Goal: Information Seeking & Learning: Learn about a topic

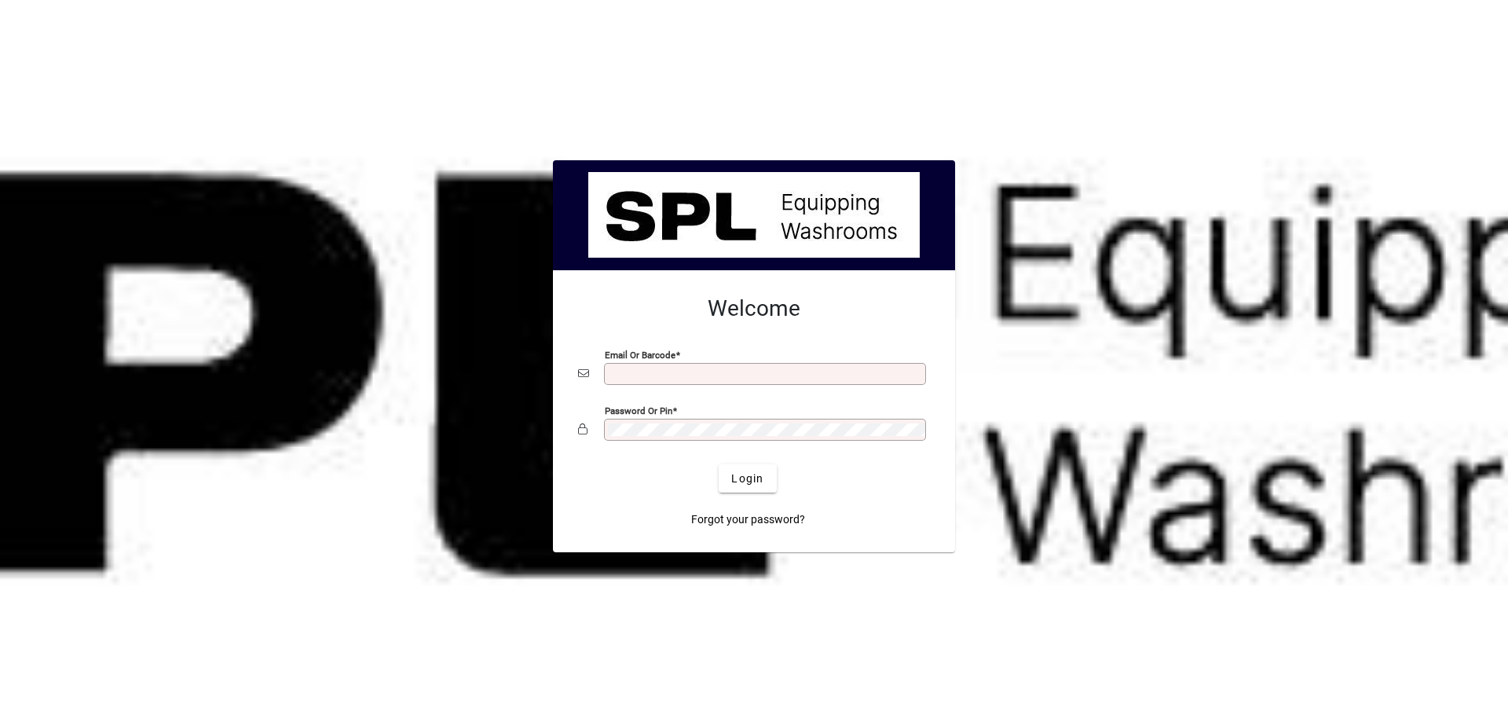
type input "**********"
click at [745, 478] on span "Login" at bounding box center [747, 478] width 32 height 16
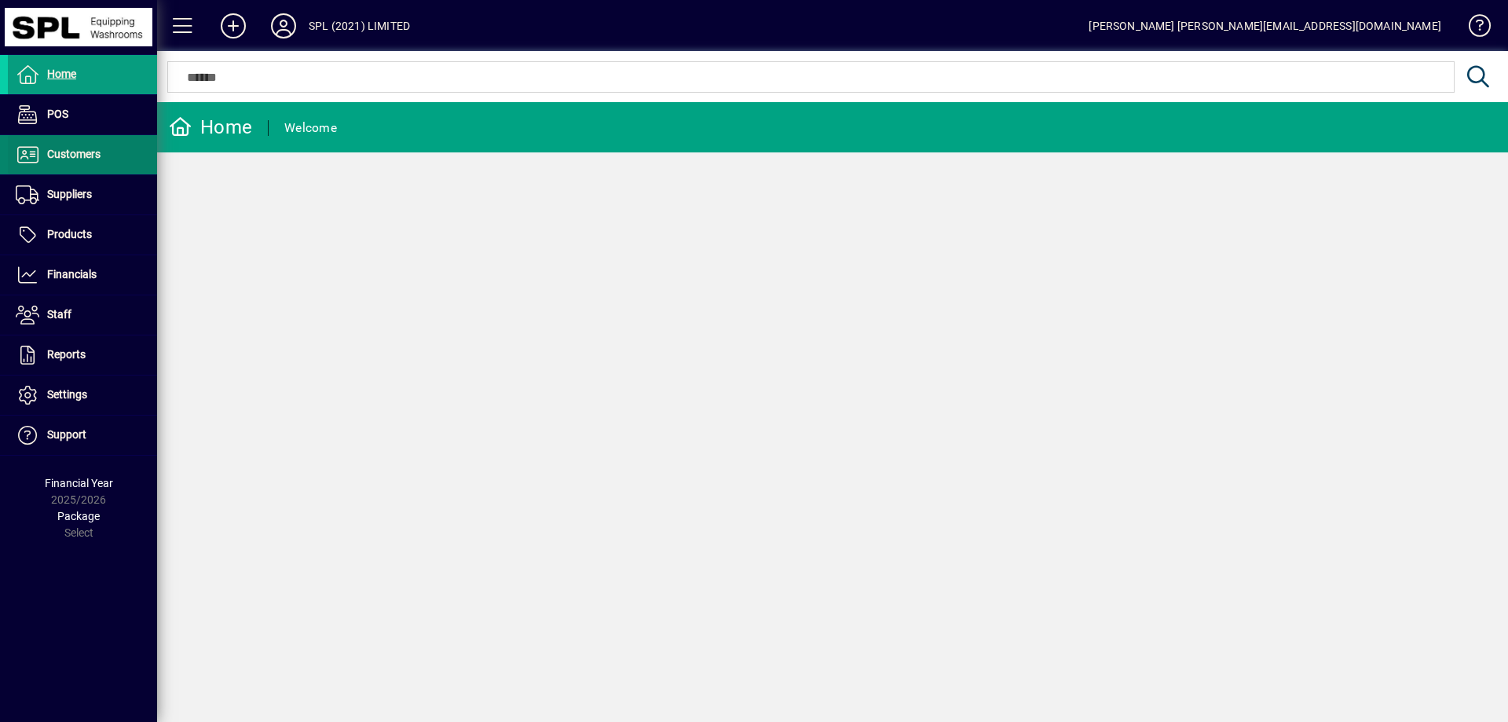
click at [68, 165] on span at bounding box center [82, 155] width 149 height 38
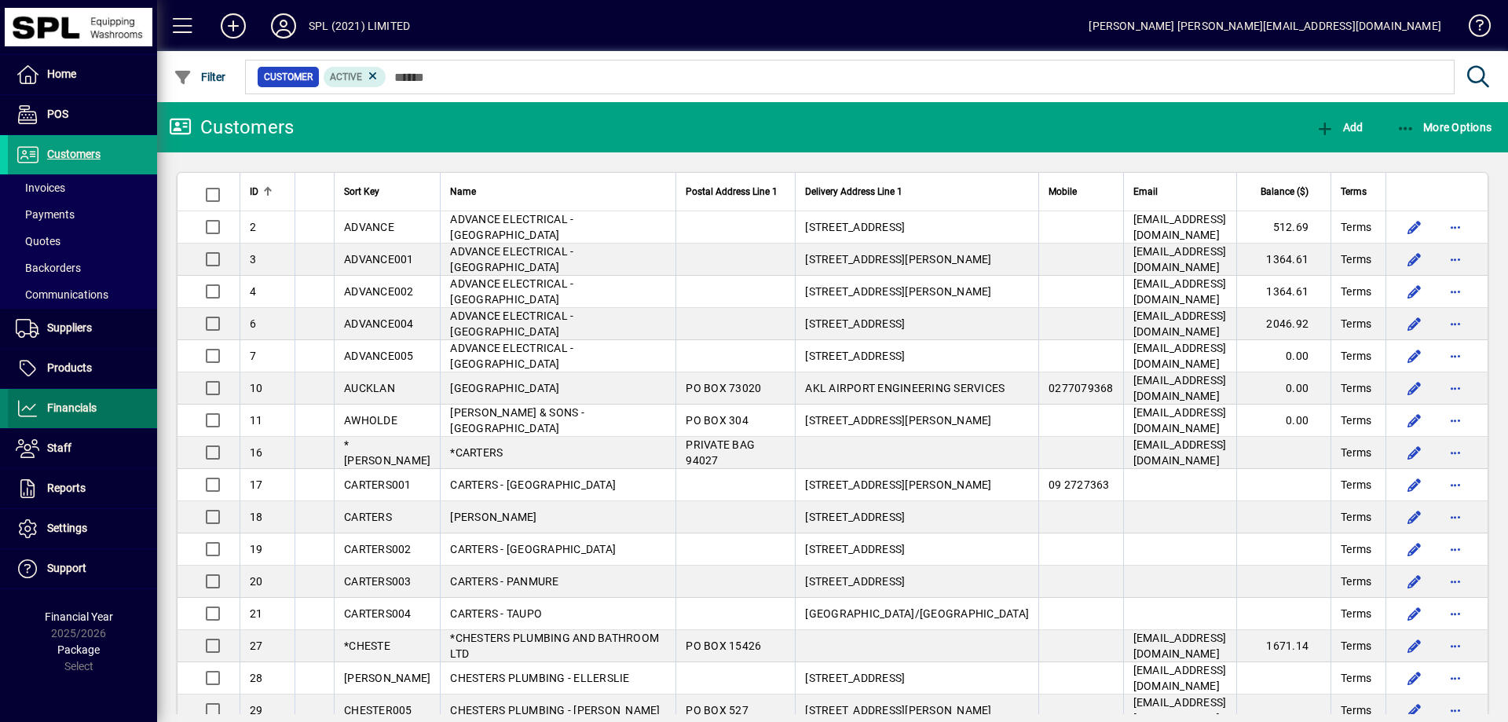
click at [107, 413] on span at bounding box center [82, 409] width 149 height 38
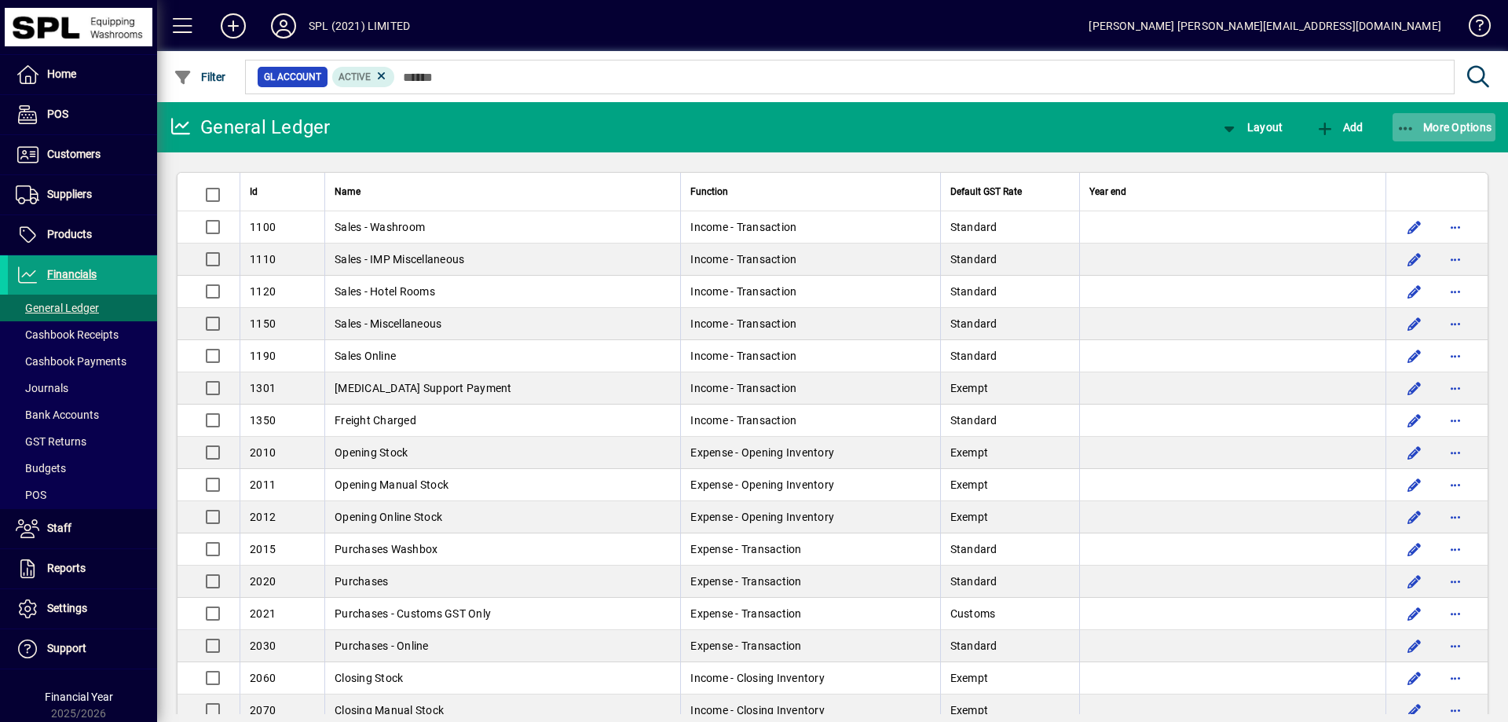
click at [1400, 124] on icon "button" at bounding box center [1406, 129] width 20 height 16
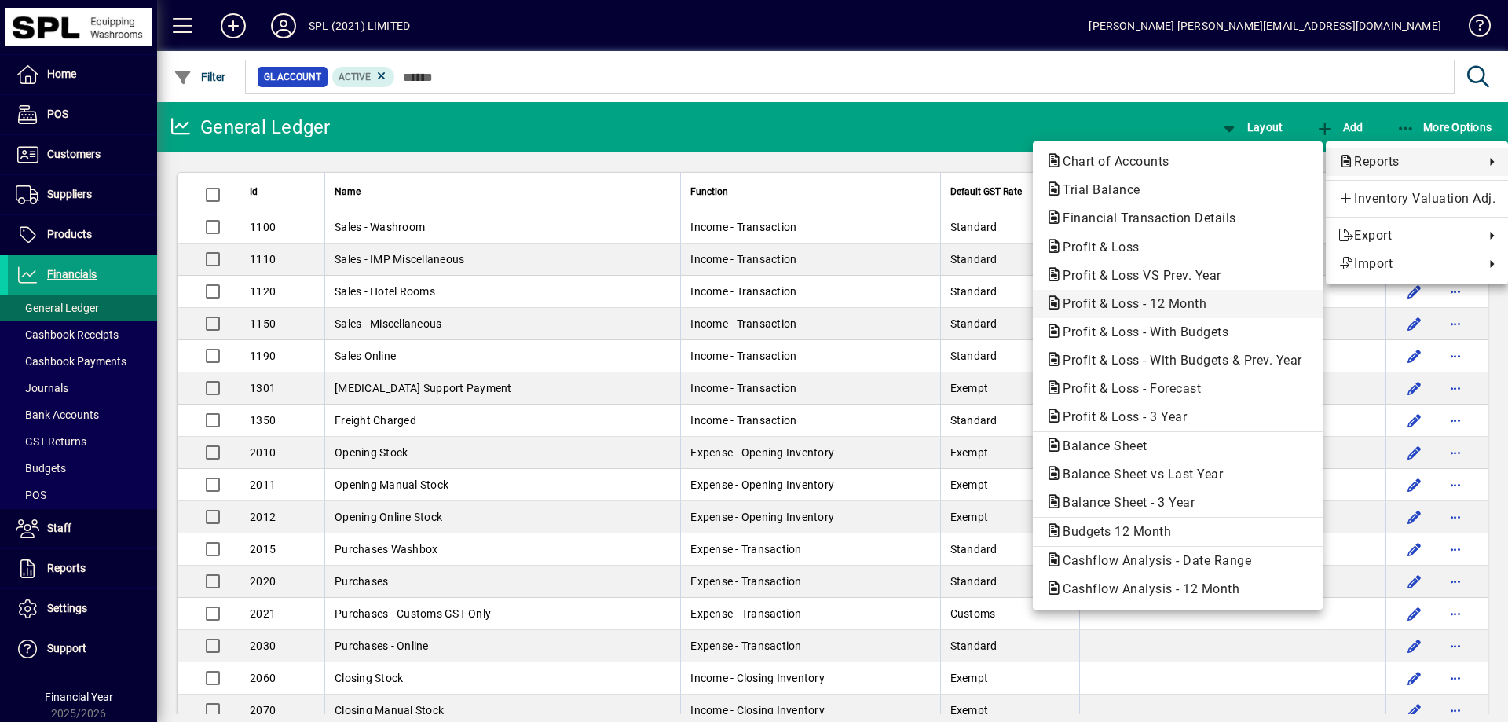
click at [1205, 302] on span "Profit & Loss - 12 Month" at bounding box center [1129, 303] width 169 height 15
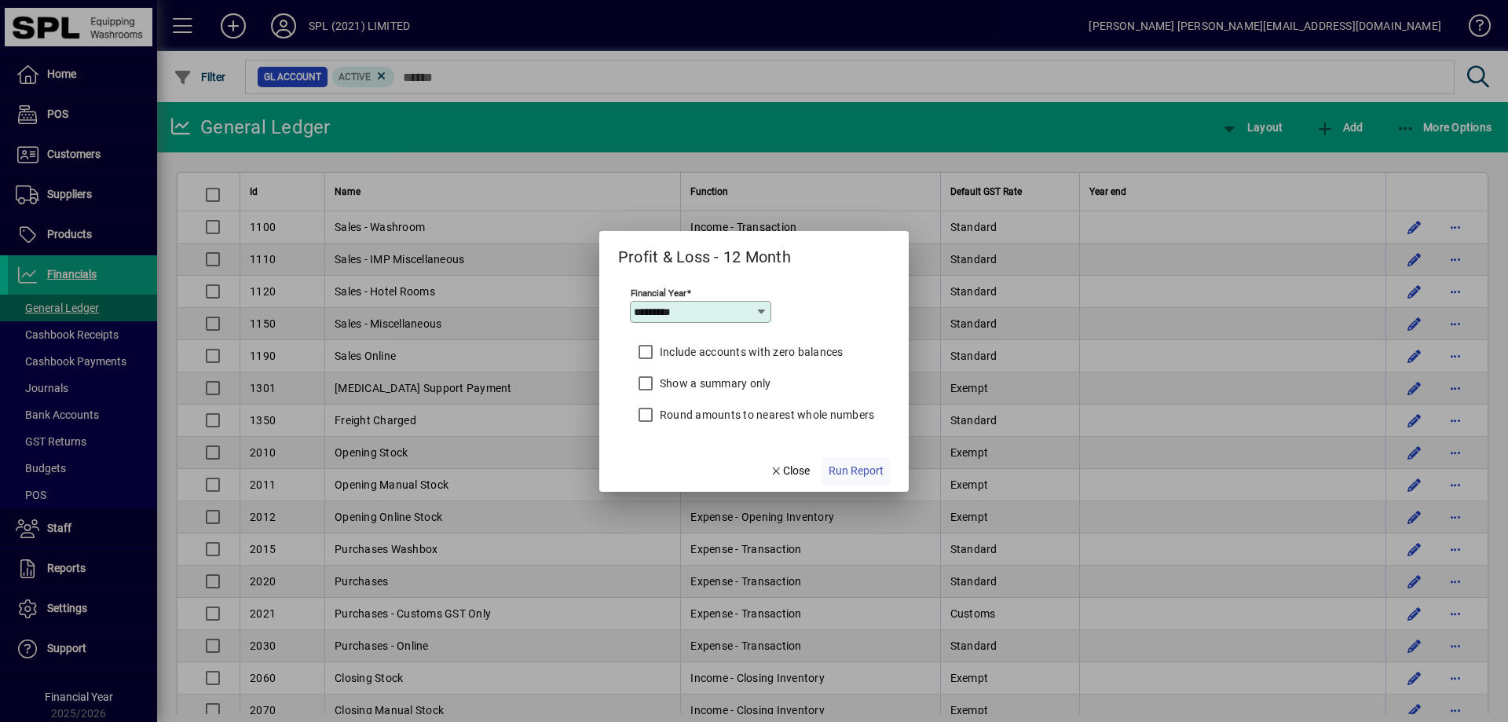
click at [840, 469] on span "Run Report" at bounding box center [856, 471] width 55 height 16
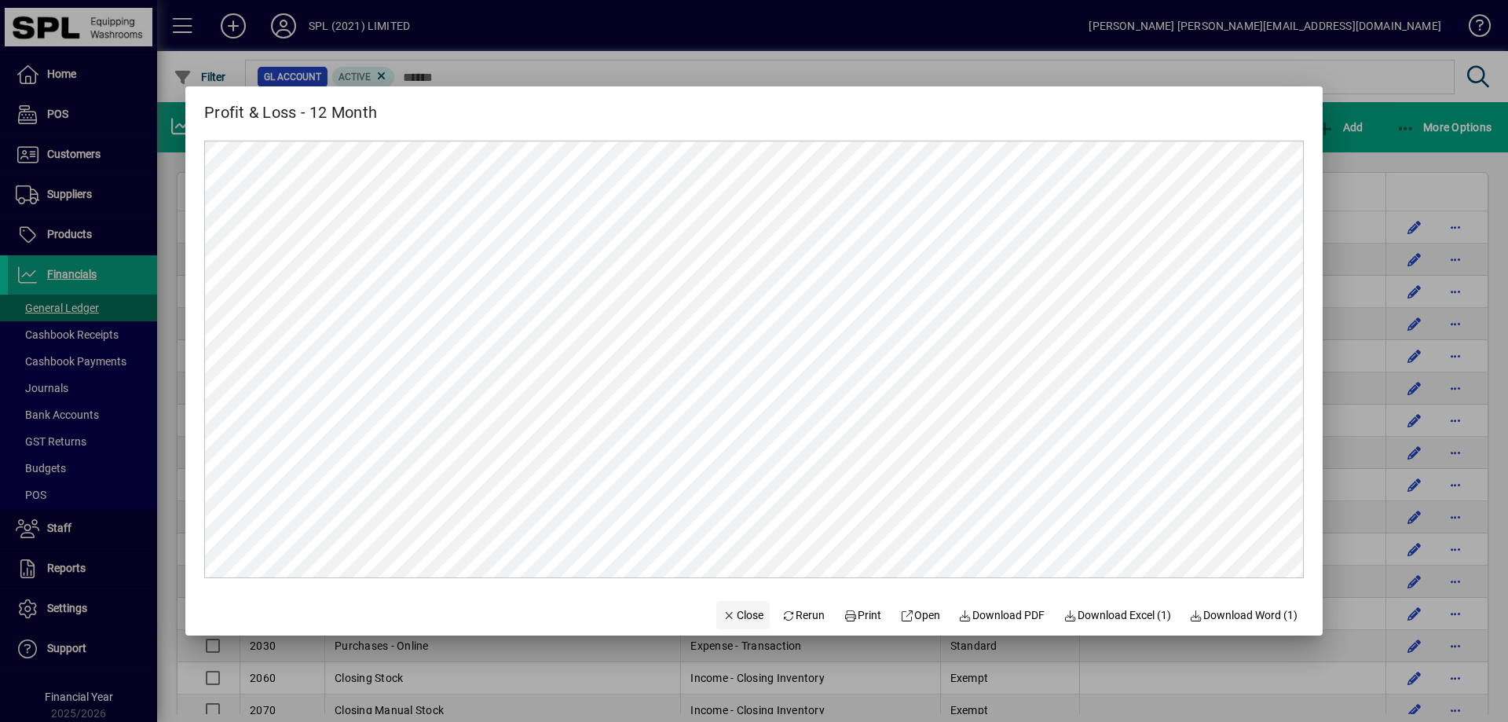
click at [734, 613] on span "Close" at bounding box center [743, 615] width 41 height 16
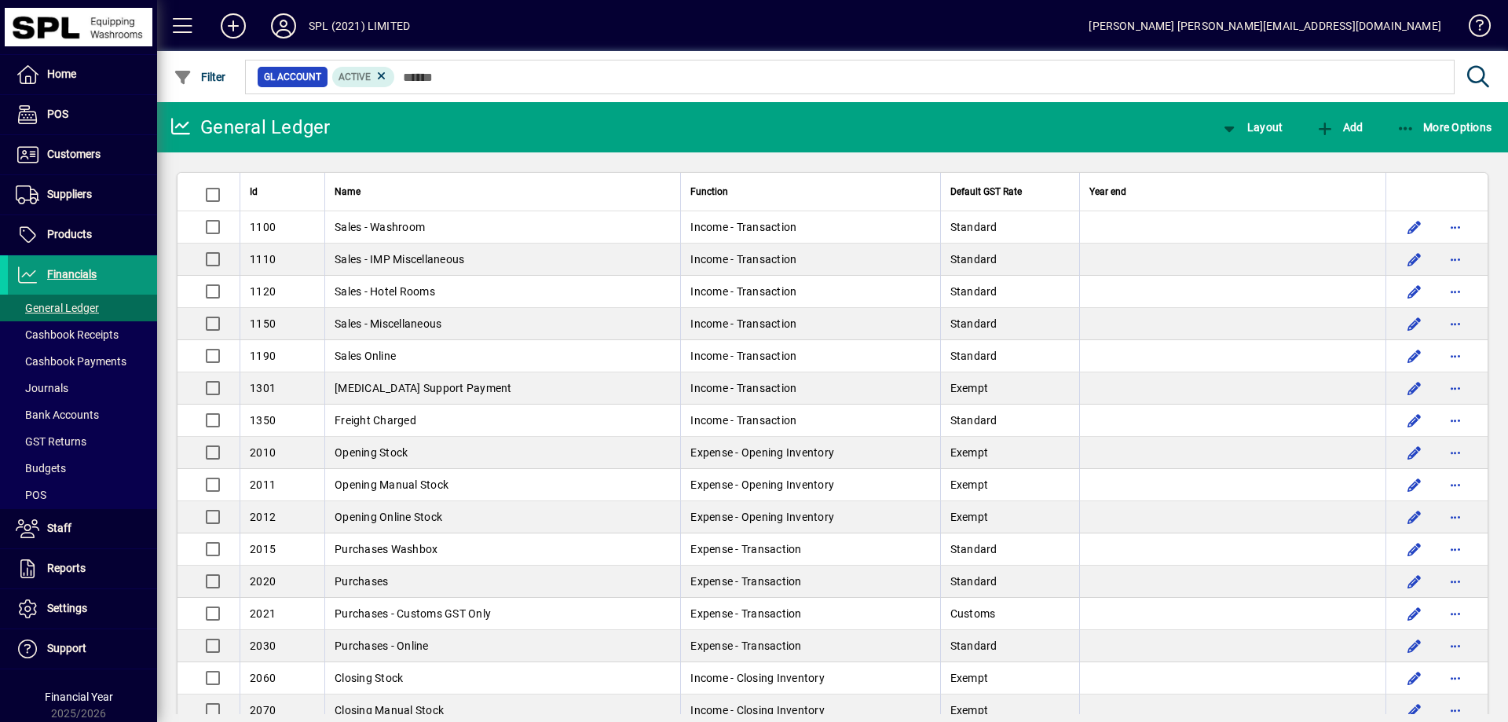
click at [93, 271] on span "Financials" at bounding box center [71, 274] width 49 height 13
click at [1402, 123] on icon "button" at bounding box center [1406, 129] width 20 height 16
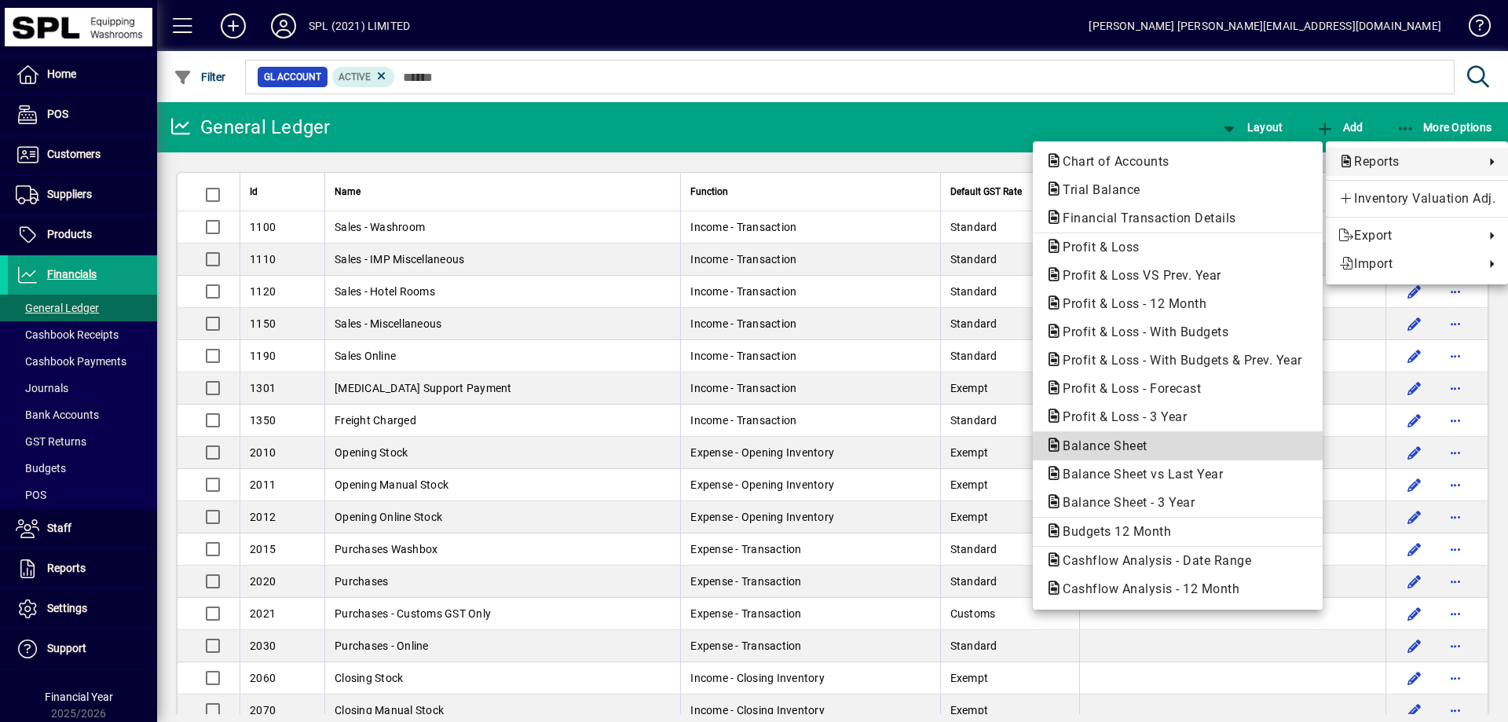
click at [1206, 445] on span "Balance Sheet" at bounding box center [1177, 446] width 265 height 19
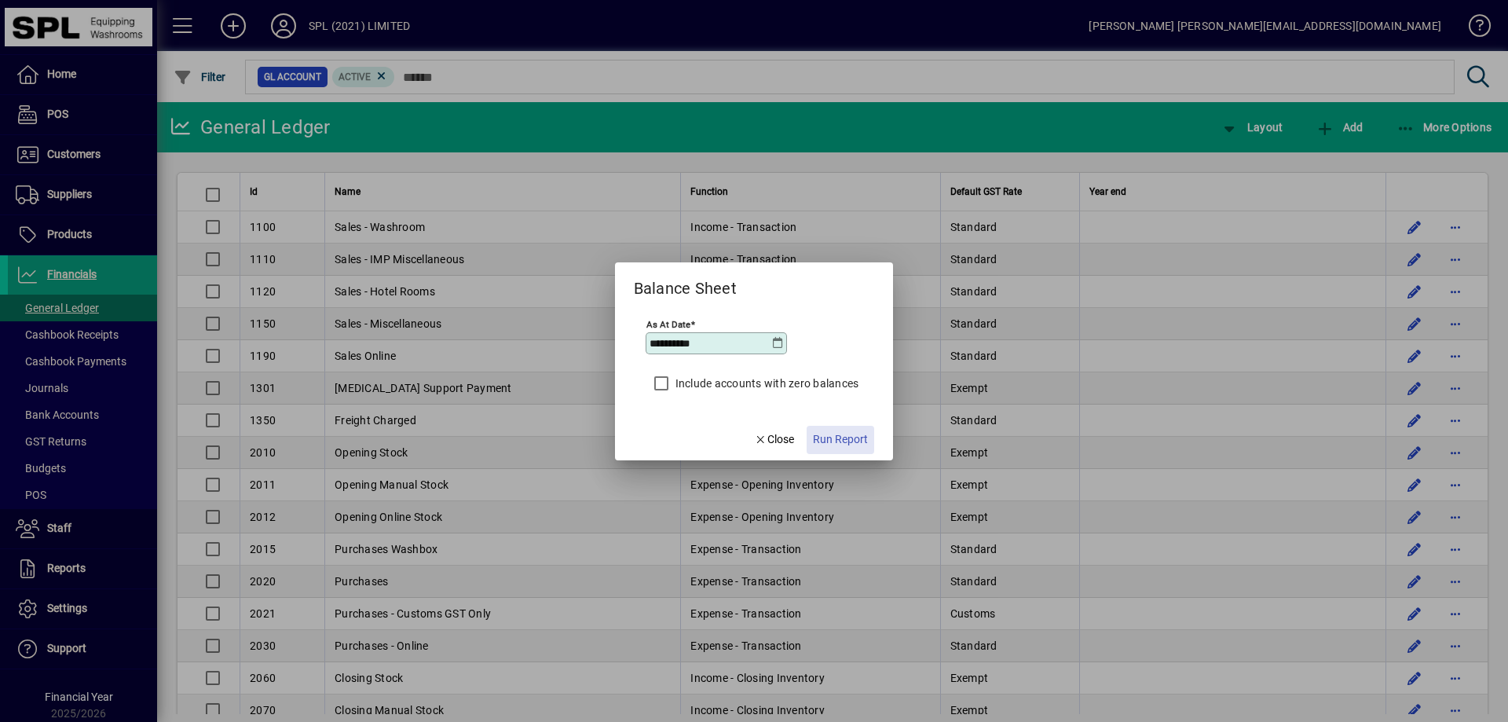
click at [842, 435] on span "Run Report" at bounding box center [840, 439] width 55 height 16
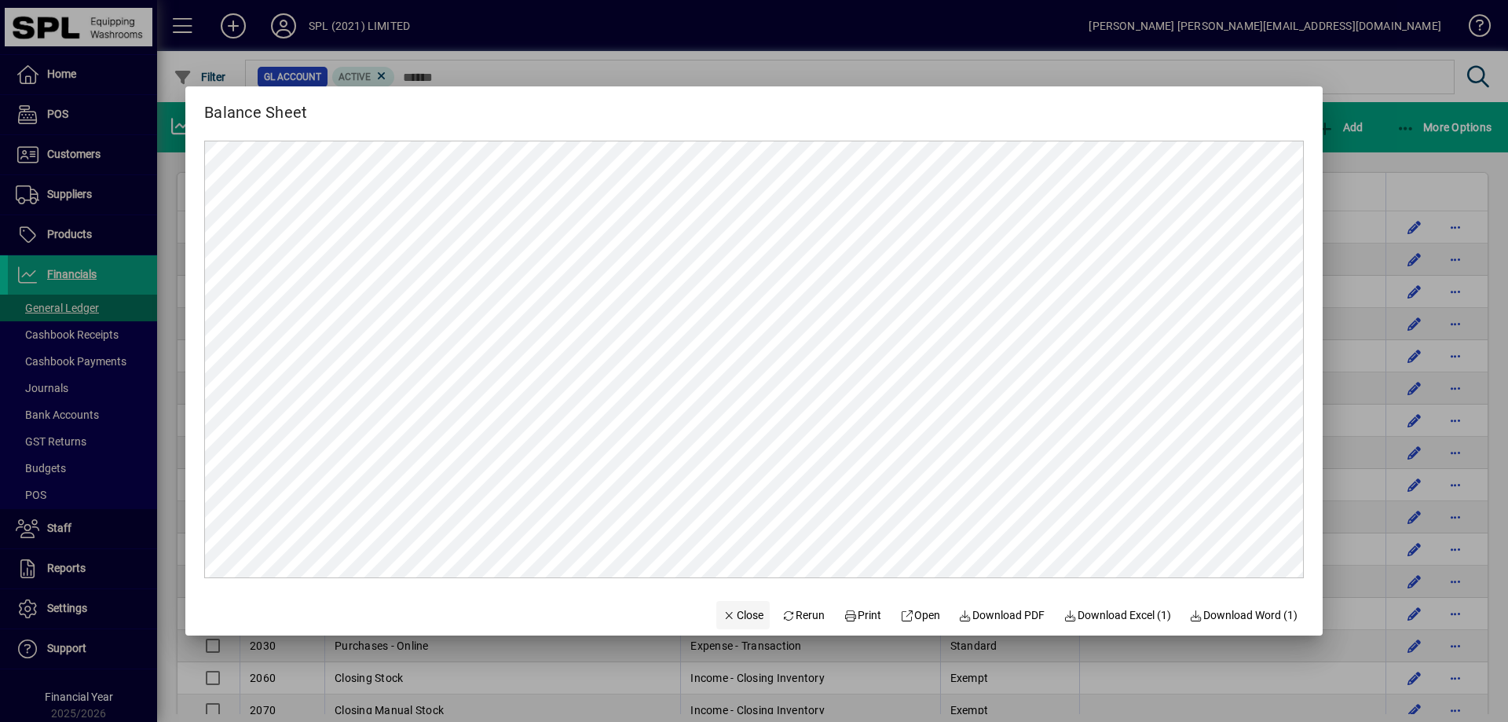
click at [733, 613] on span "Close" at bounding box center [743, 615] width 41 height 16
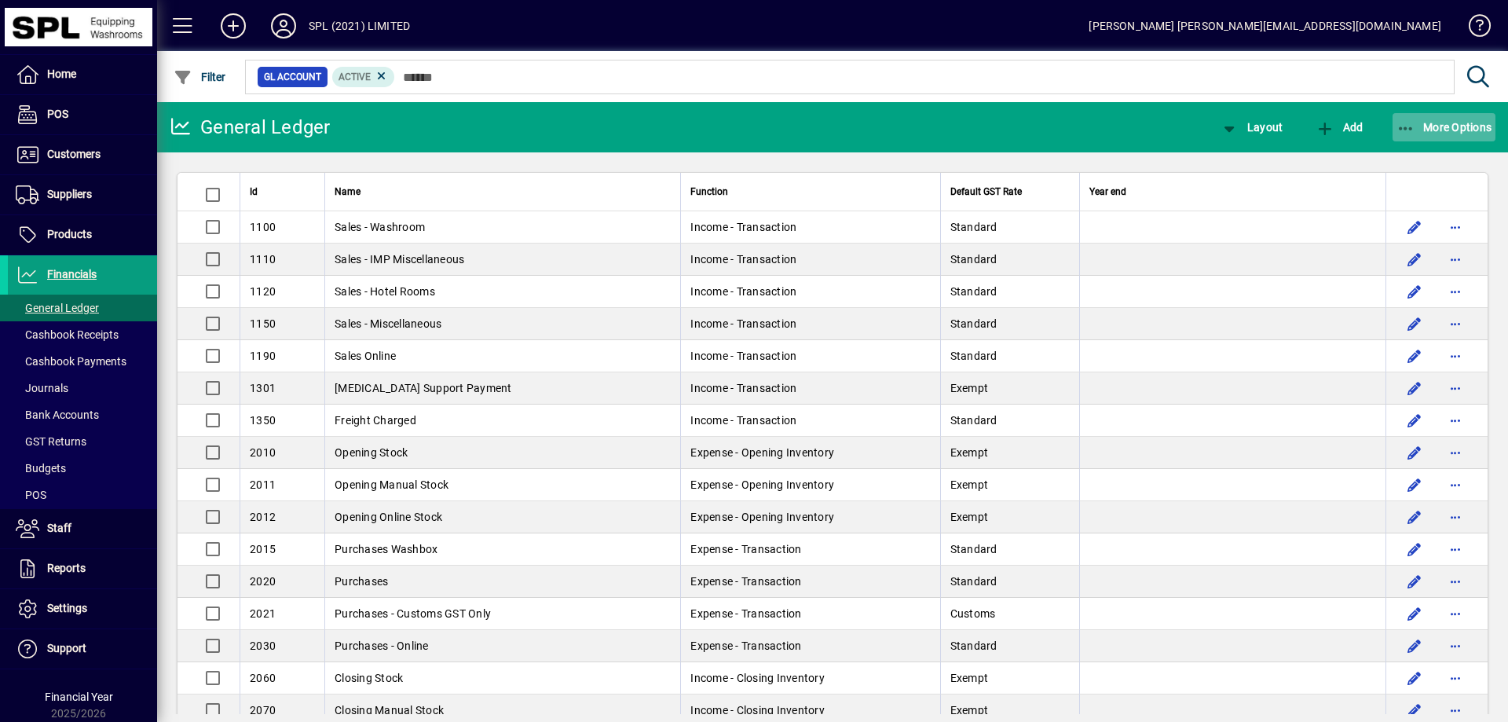
click at [1414, 126] on icon "button" at bounding box center [1406, 129] width 20 height 16
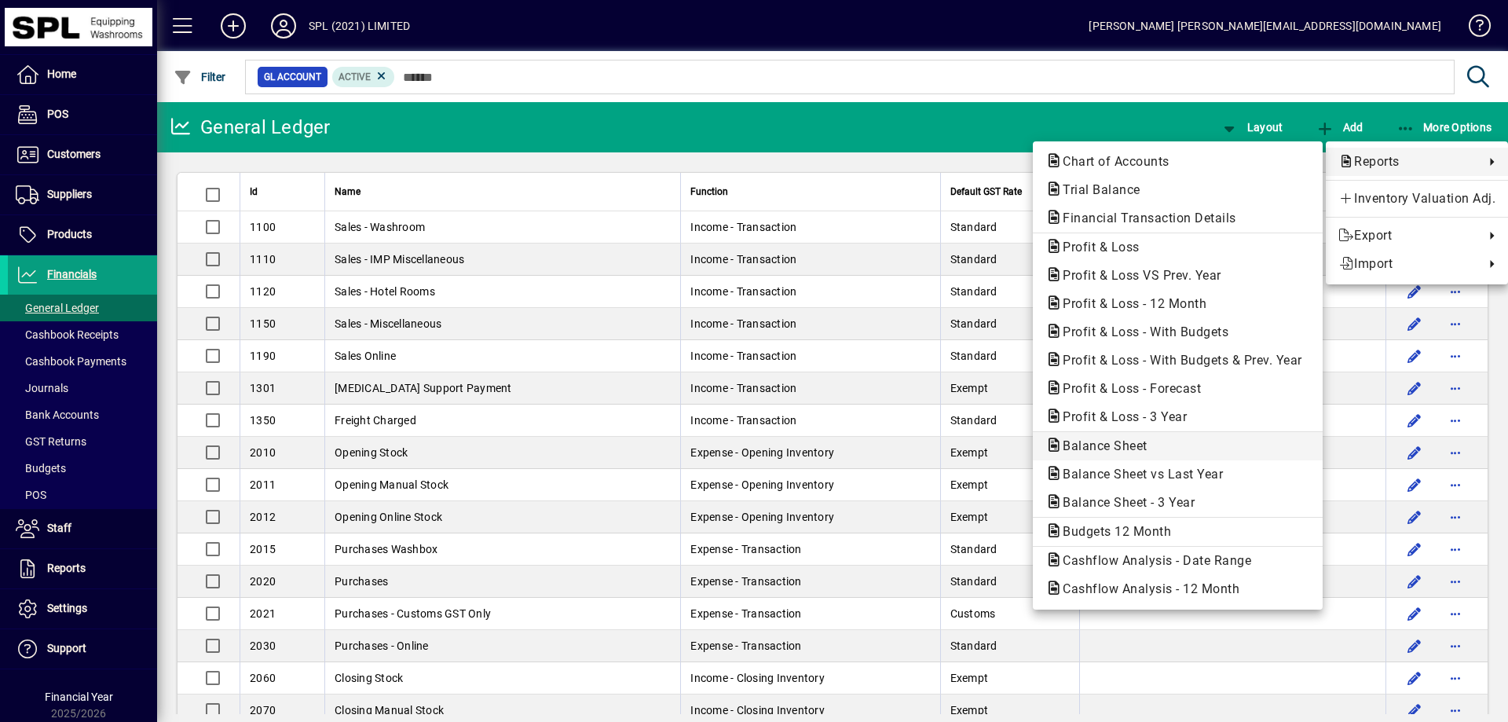
click at [1168, 443] on span "Balance Sheet" at bounding box center [1177, 446] width 265 height 19
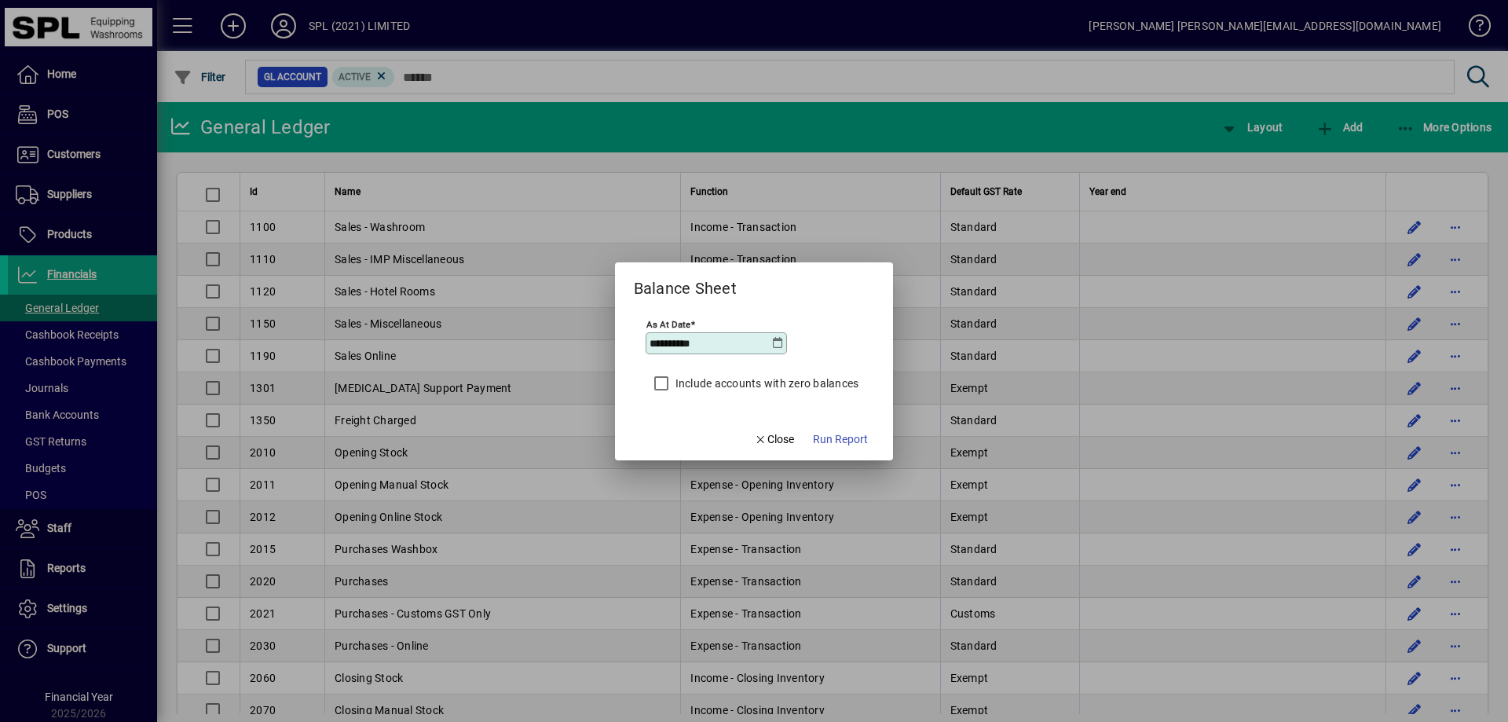
click at [779, 343] on icon at bounding box center [777, 343] width 13 height 13
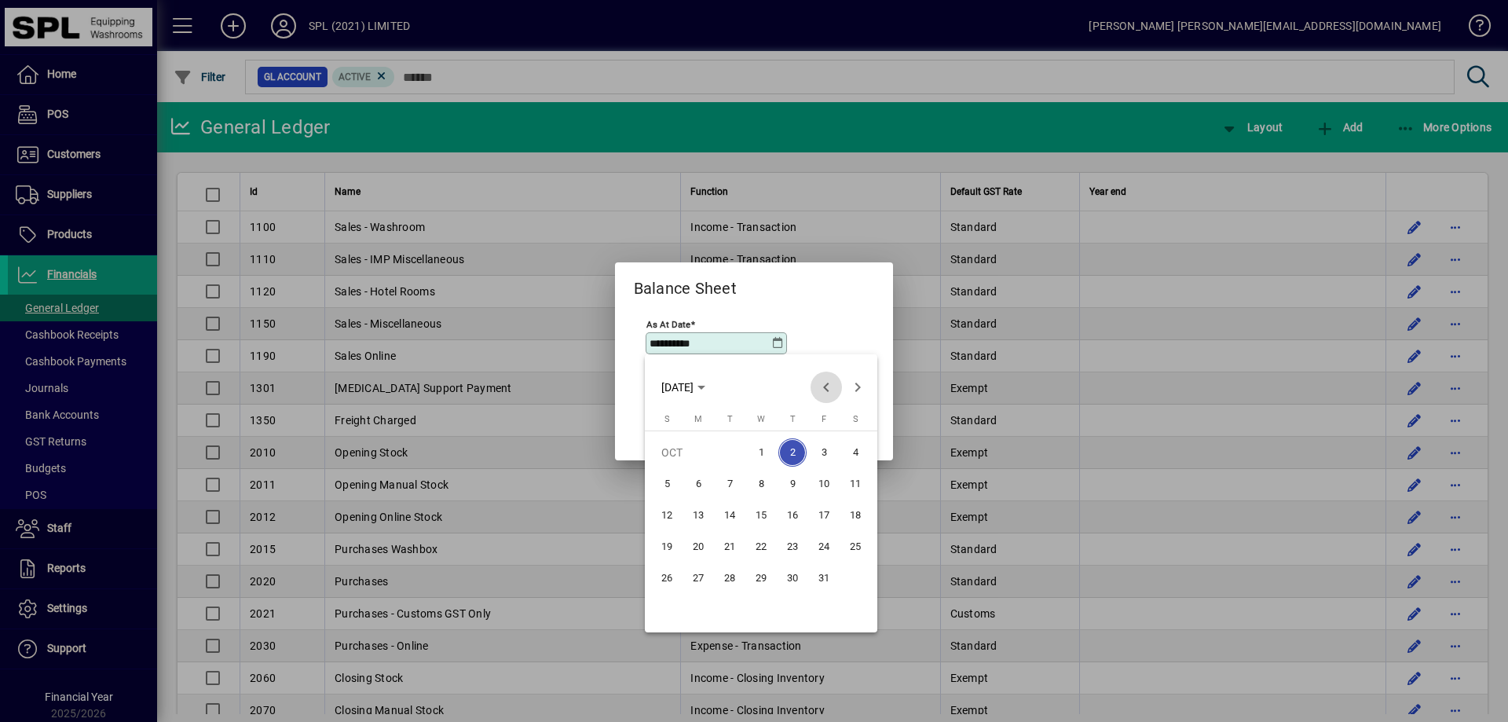
click at [833, 386] on span "Previous month" at bounding box center [826, 387] width 31 height 31
click at [739, 599] on span "30" at bounding box center [730, 609] width 28 height 28
type input "**********"
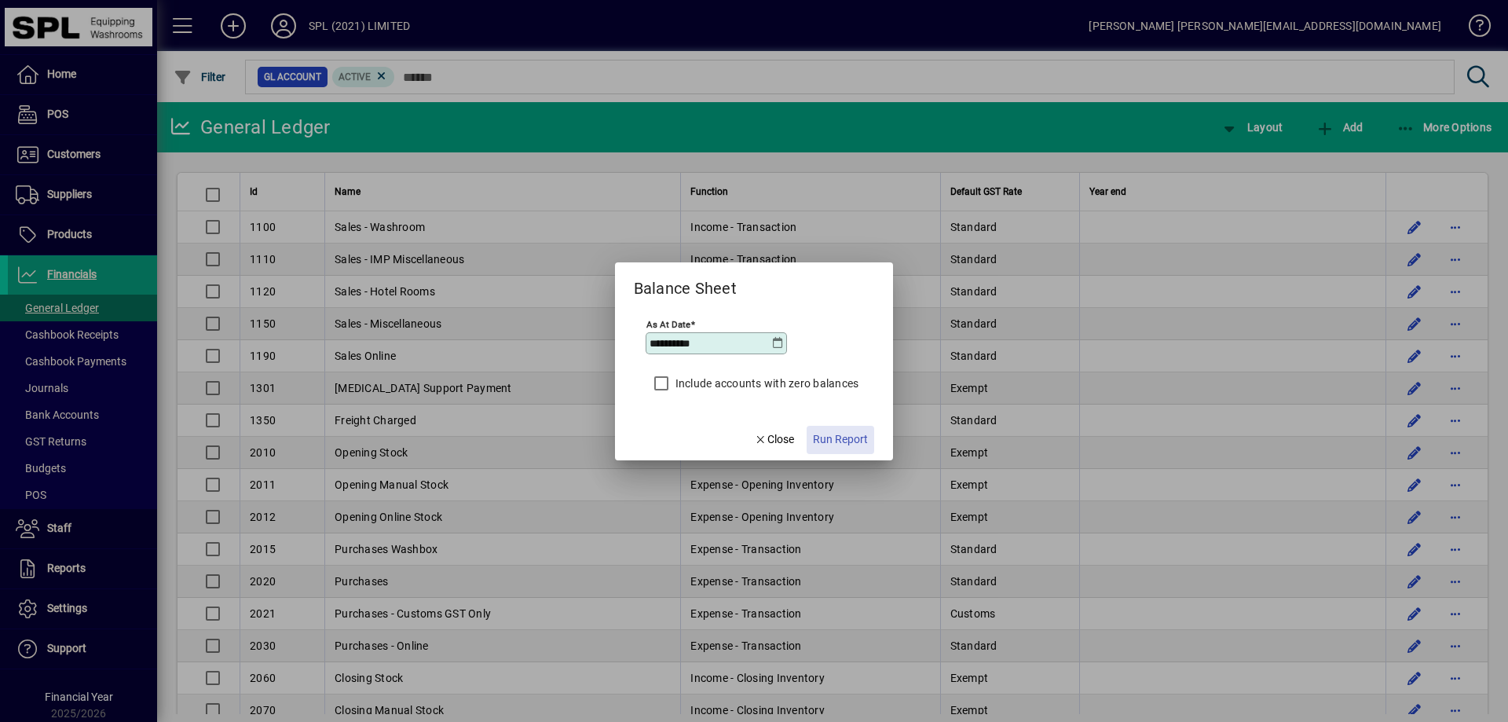
click at [841, 432] on span "Run Report" at bounding box center [840, 439] width 55 height 16
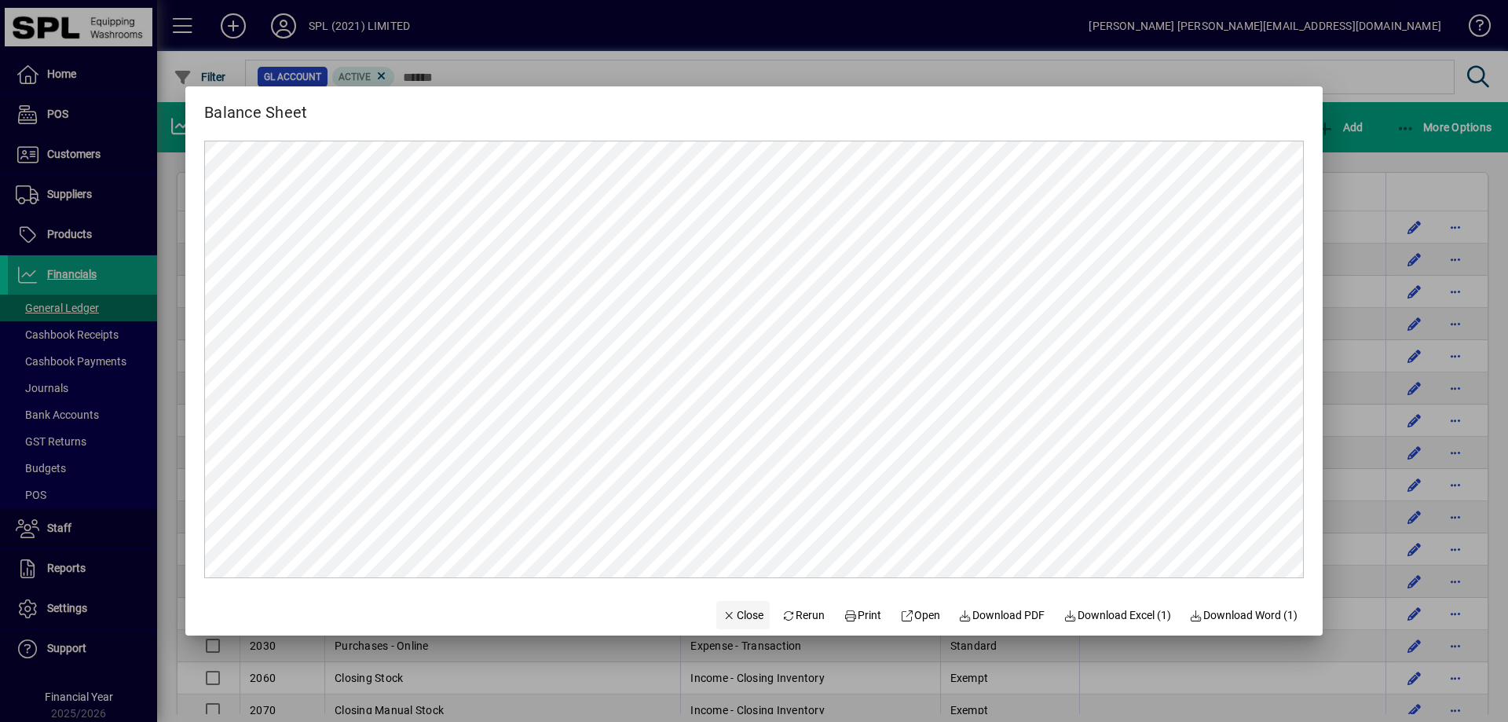
click at [742, 615] on span "Close" at bounding box center [743, 615] width 41 height 16
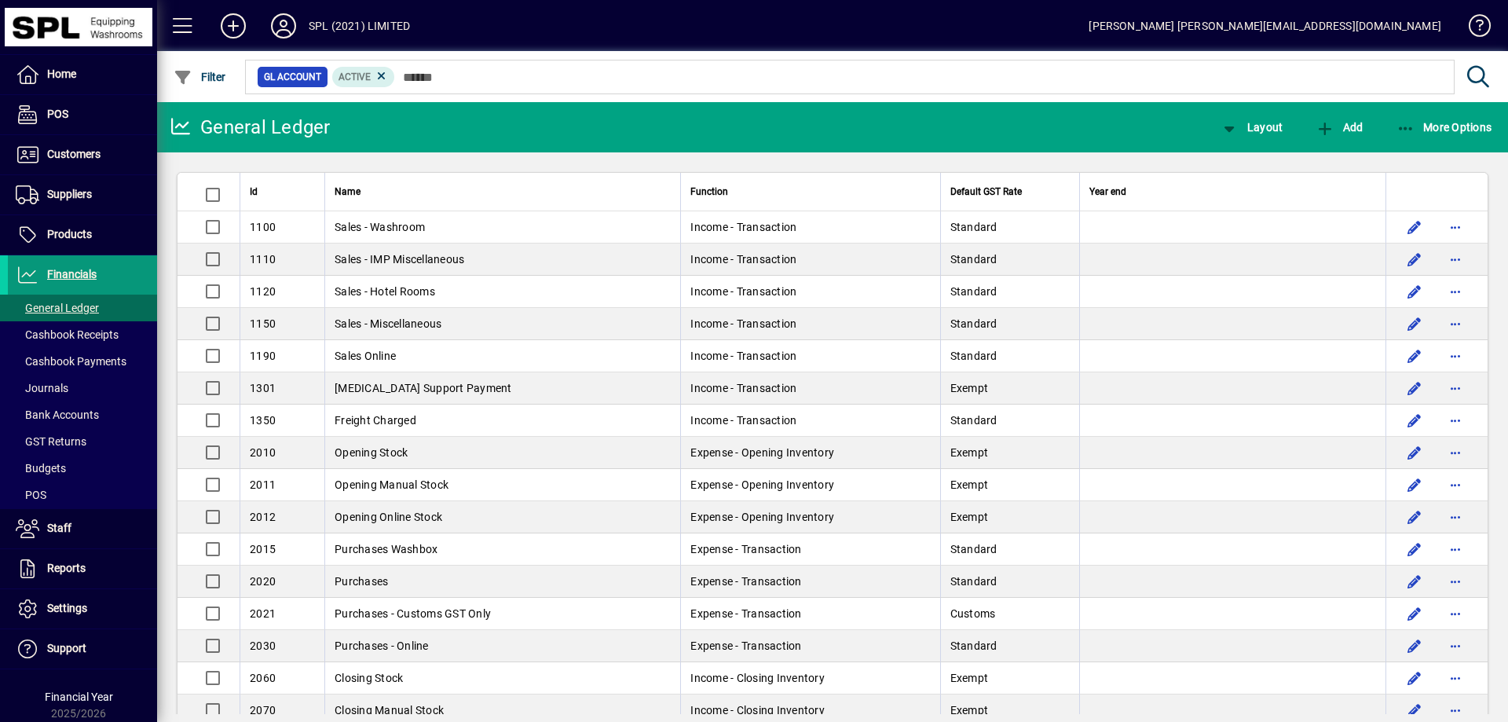
click at [74, 267] on span "Financials" at bounding box center [52, 274] width 89 height 19
click at [1405, 126] on icon "button" at bounding box center [1406, 129] width 20 height 16
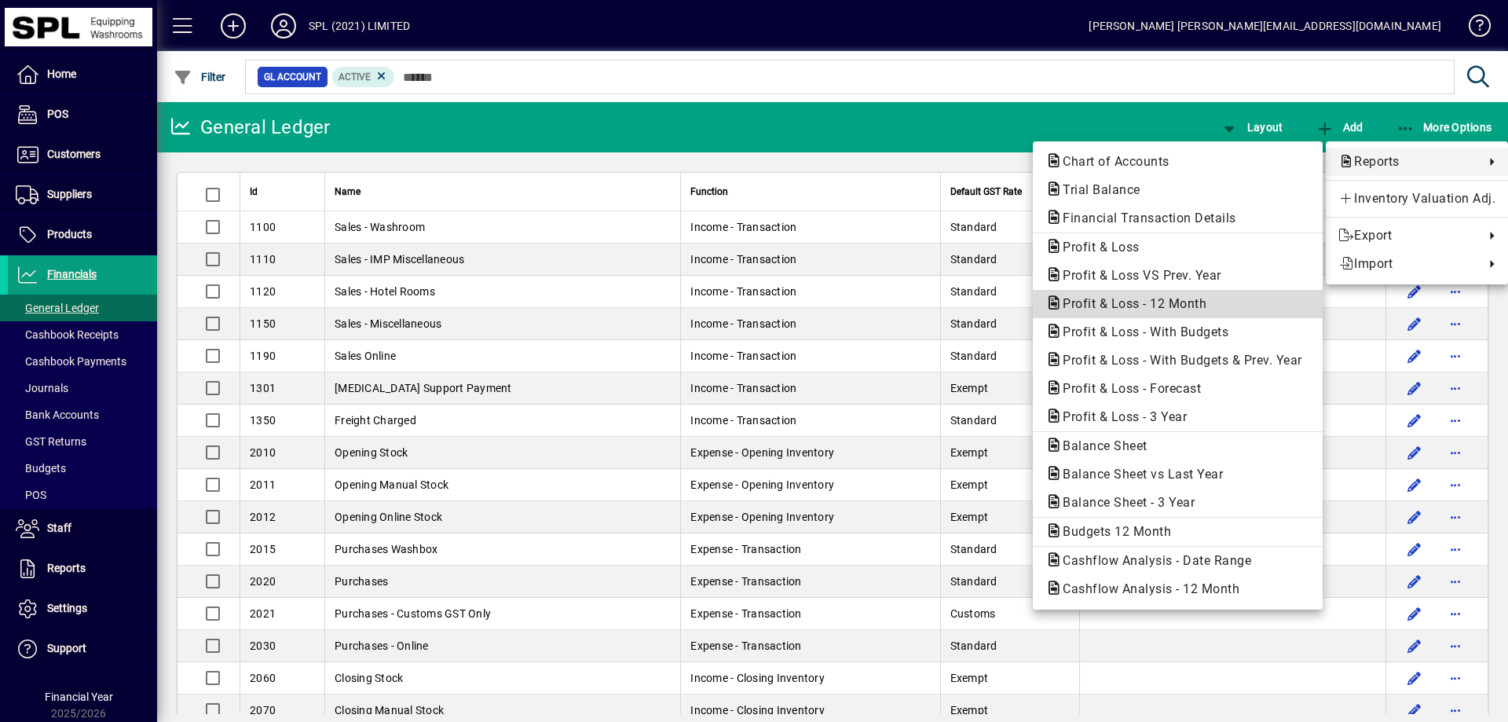
click at [1139, 297] on span "Profit & Loss - 12 Month" at bounding box center [1129, 303] width 169 height 15
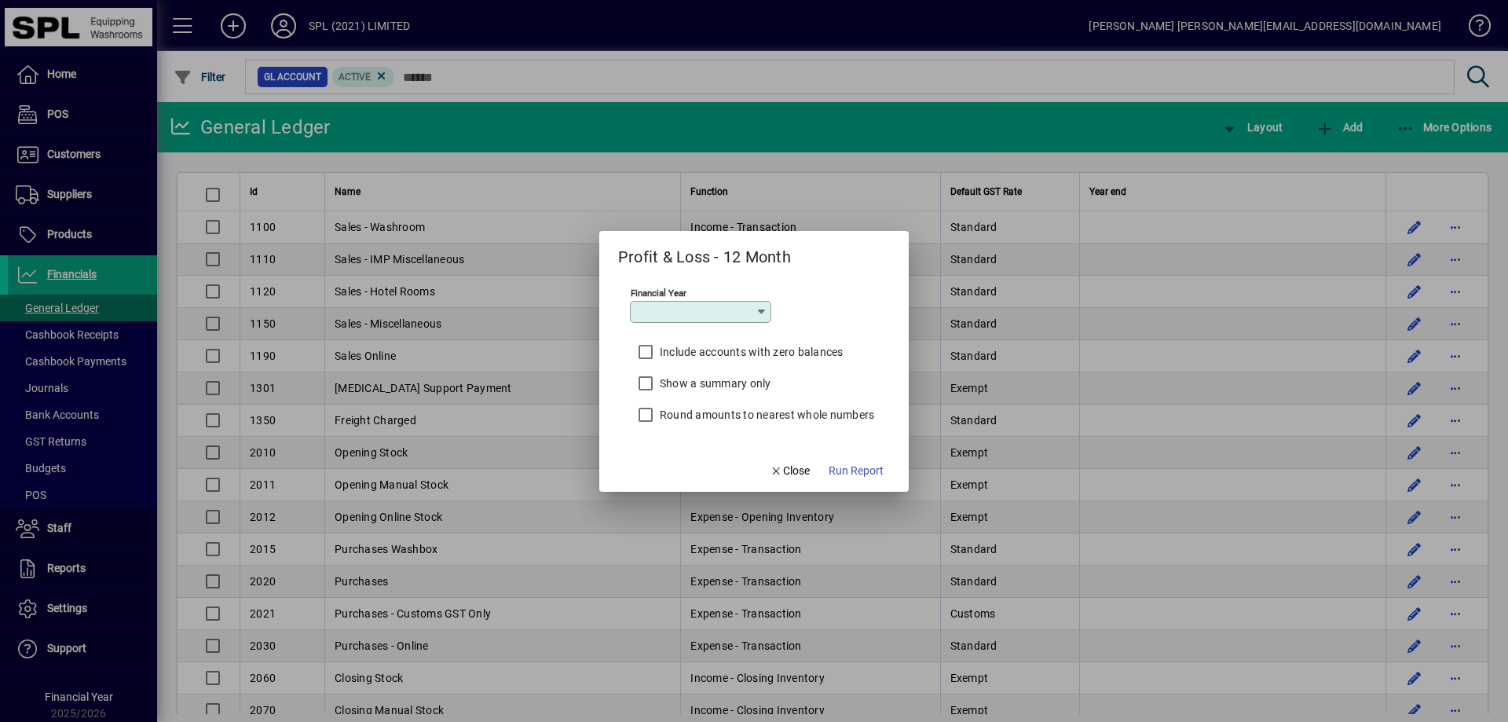
type input "*********"
click at [869, 470] on span "Run Report" at bounding box center [856, 471] width 55 height 16
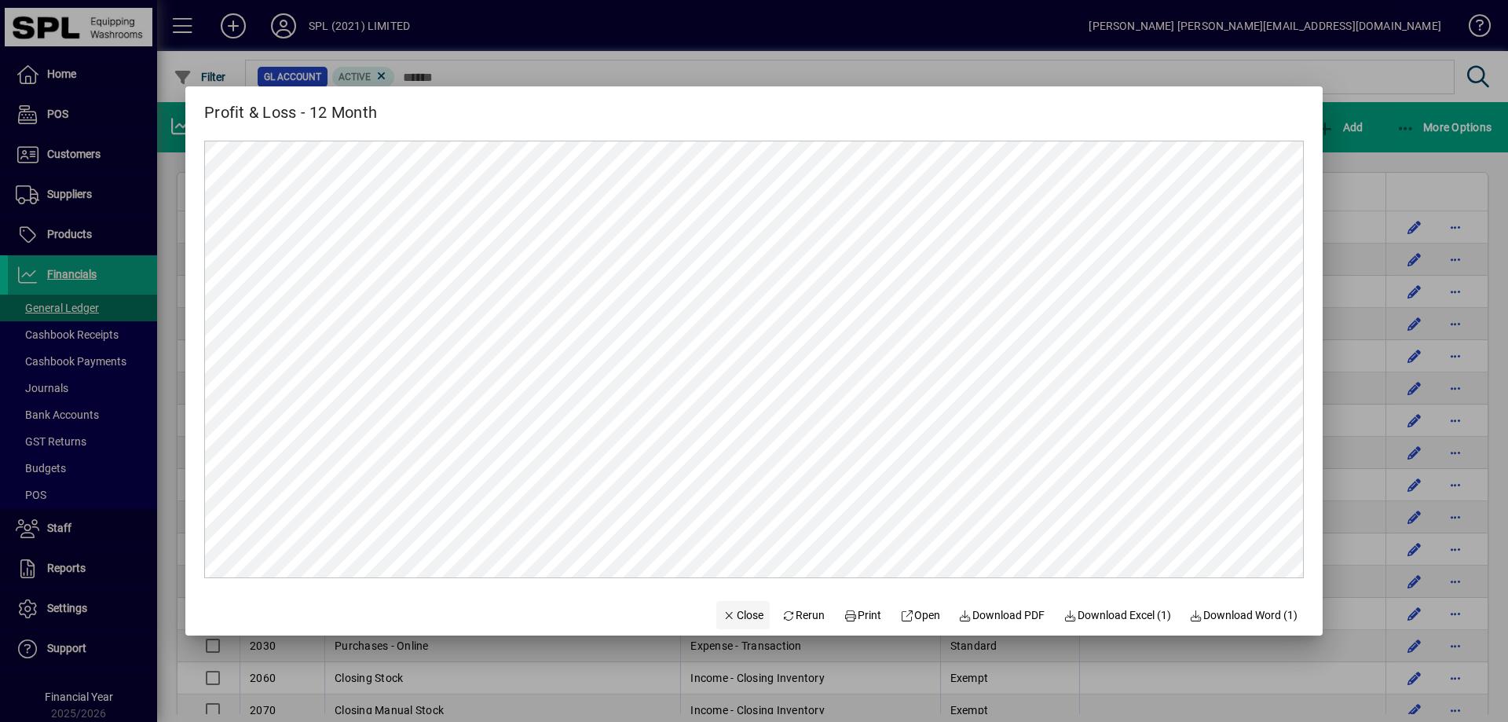
click at [737, 620] on span "Close" at bounding box center [743, 615] width 41 height 16
